Goal: Information Seeking & Learning: Learn about a topic

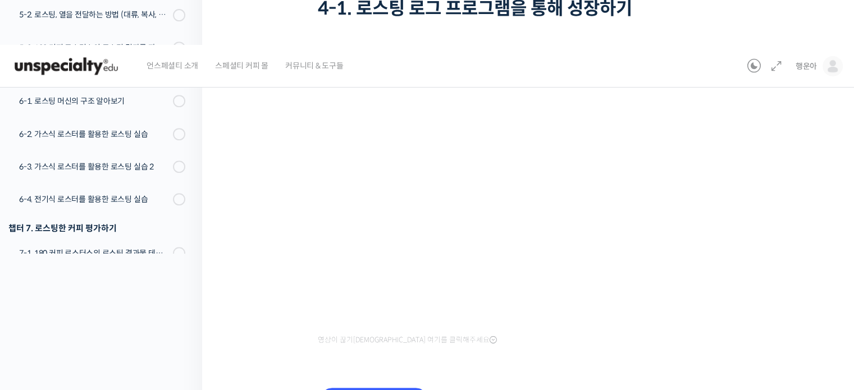
scroll to position [160, 0]
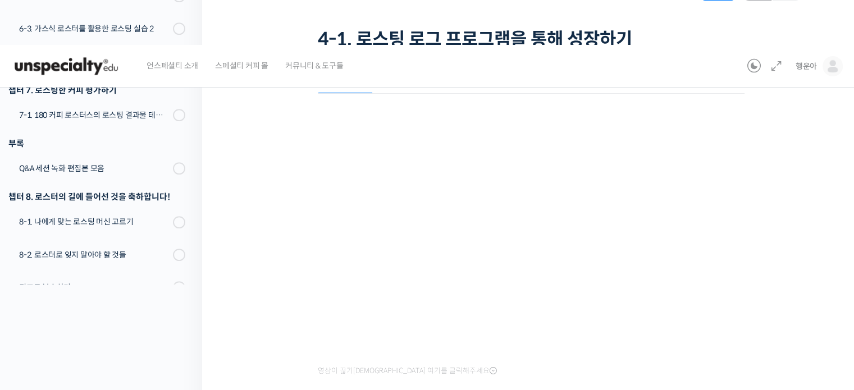
scroll to position [222, 0]
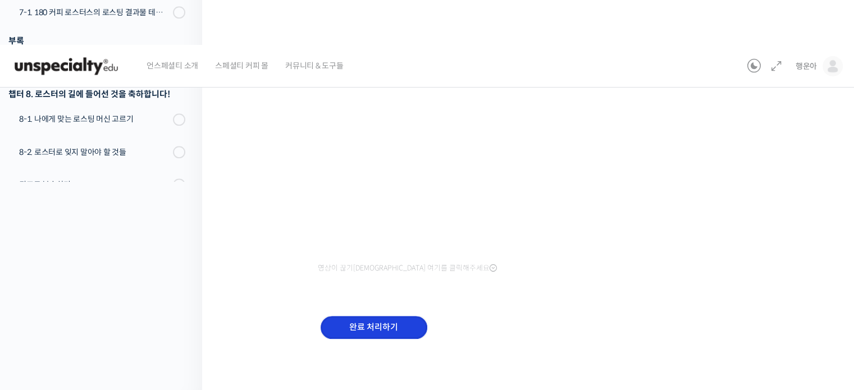
click at [398, 325] on input "완료 처리하기" at bounding box center [374, 327] width 107 height 23
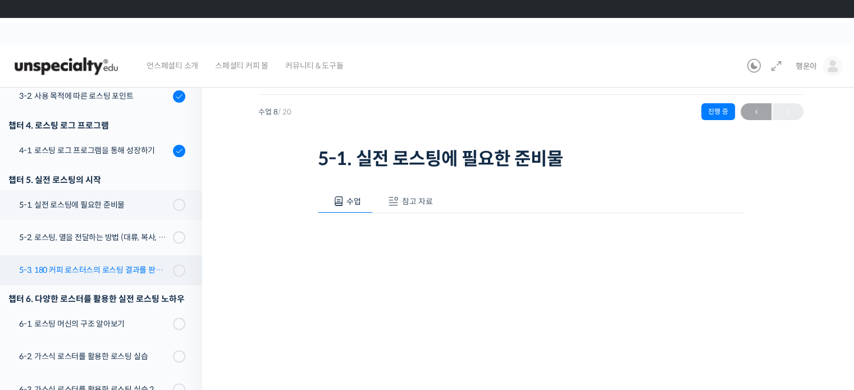
scroll to position [356, 0]
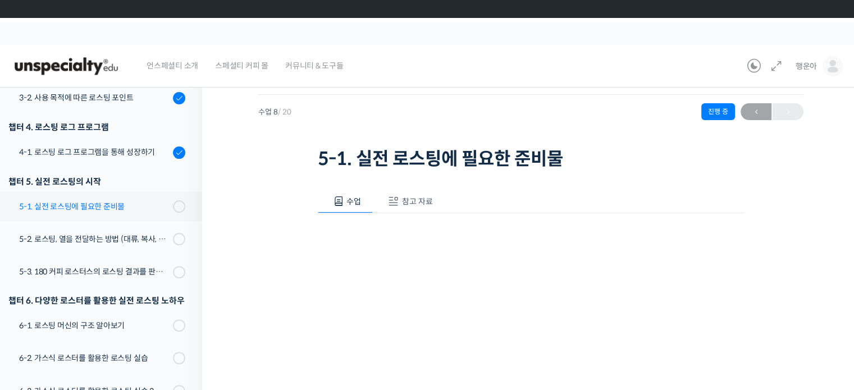
click at [119, 210] on div "5-1. 실전 로스팅에 필요한 준비물" at bounding box center [94, 207] width 151 height 12
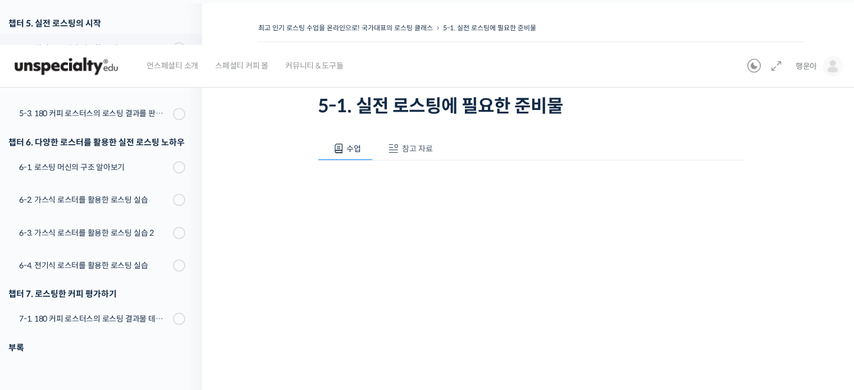
scroll to position [162, 0]
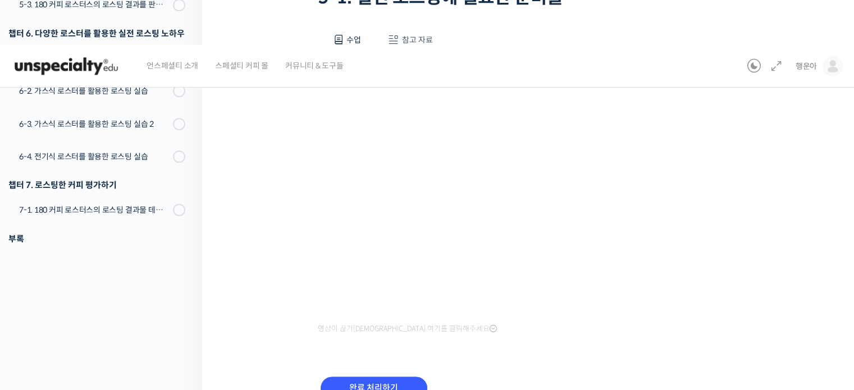
click at [0, 0] on p "PPT 수업 자료 (클릭하시면 새 창에서 열립니다)" at bounding box center [0, 0] width 0 height 0
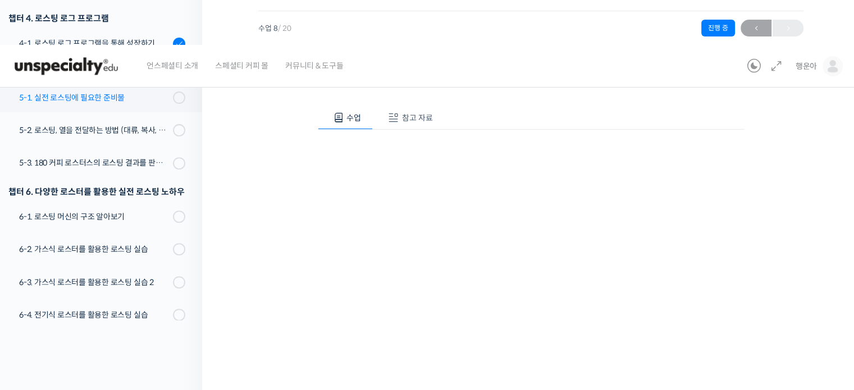
scroll to position [341, 0]
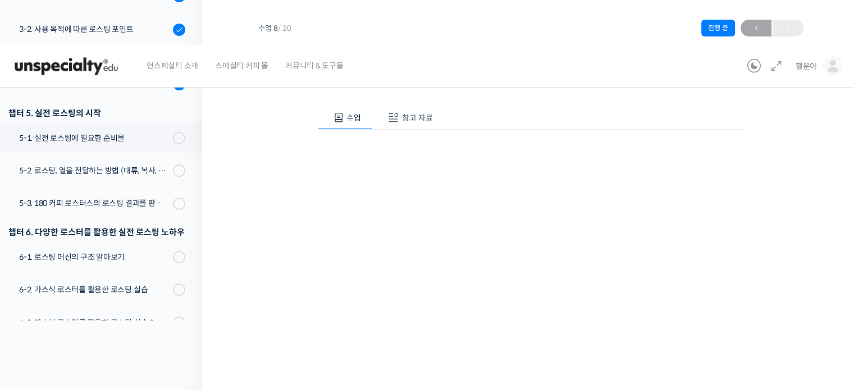
click at [264, 327] on div "최고 인기 로스팅 수업을 온라인으로! 국가대표의 로스팅 클래스 5-1. 실전 로스팅에 필요한 준비물 진행 중 수업 8 / 20 진행 중 ← 이…" at bounding box center [530, 248] width 545 height 518
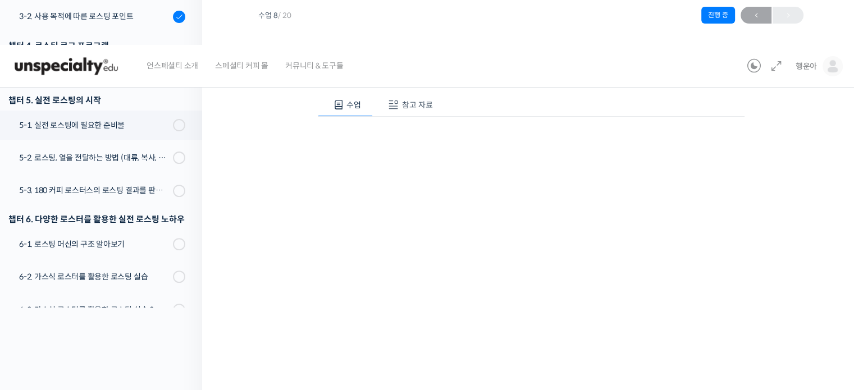
scroll to position [97, 0]
